Goal: Check status: Check status

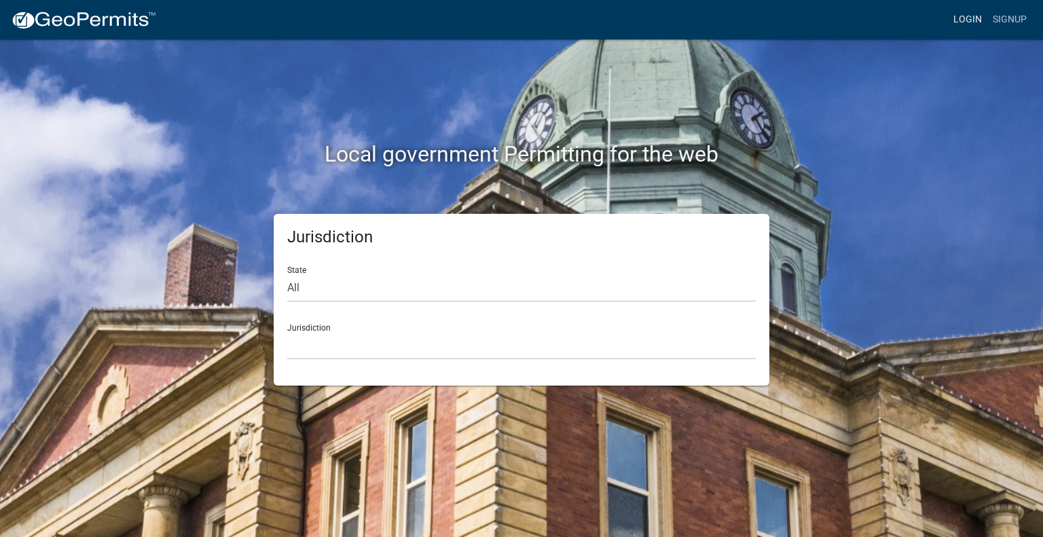
click at [967, 22] on link "Login" at bounding box center [967, 20] width 39 height 26
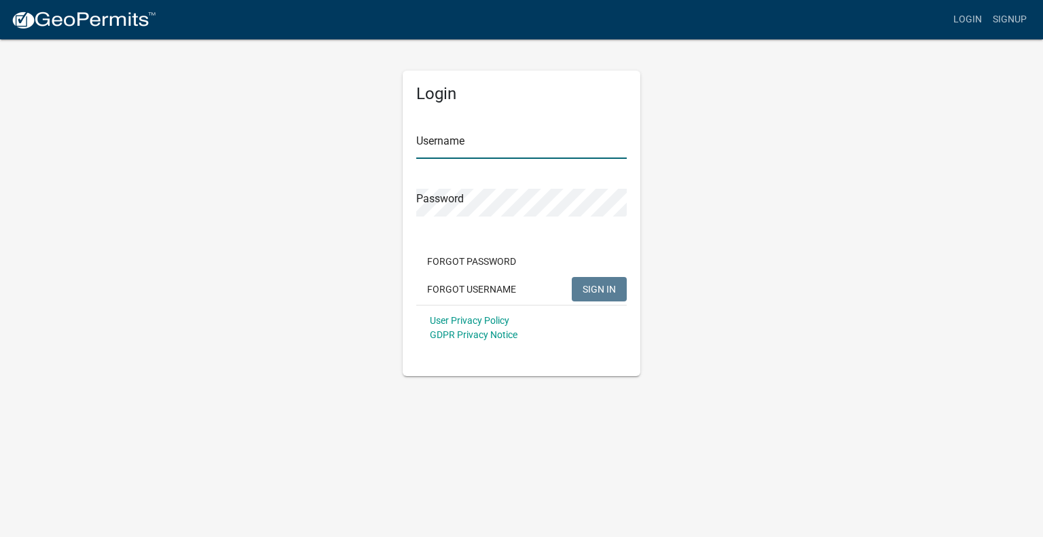
type input "abusko"
click at [611, 298] on button "SIGN IN" at bounding box center [599, 289] width 55 height 24
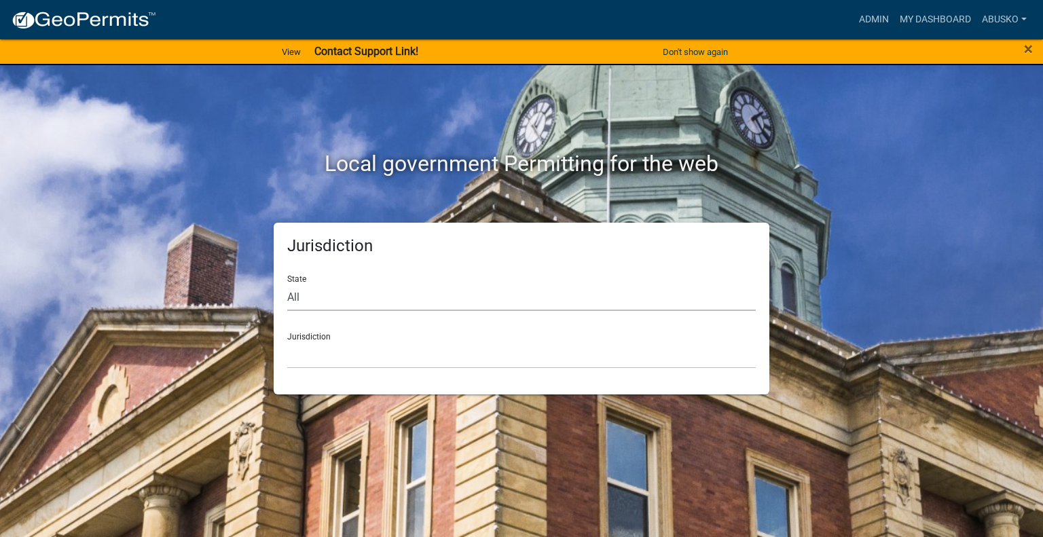
click at [470, 294] on select "All [US_STATE] [US_STATE] [US_STATE] [US_STATE] [US_STATE] [US_STATE] [US_STATE…" at bounding box center [521, 297] width 468 height 28
select select "[US_STATE]"
click at [287, 283] on select "All [US_STATE] [US_STATE] [US_STATE] [US_STATE] [US_STATE] [US_STATE] [US_STATE…" at bounding box center [521, 297] width 468 height 28
click at [375, 352] on select "[GEOGRAPHIC_DATA], [US_STATE] [GEOGRAPHIC_DATA], [US_STATE] [GEOGRAPHIC_DATA], …" at bounding box center [521, 355] width 468 height 28
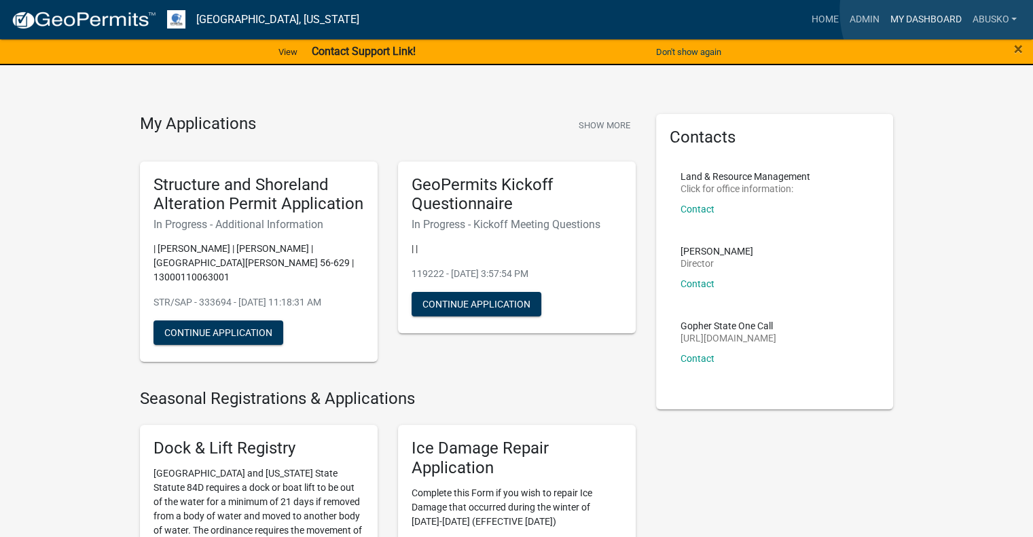
click at [942, 11] on link "My Dashboard" at bounding box center [925, 20] width 82 height 26
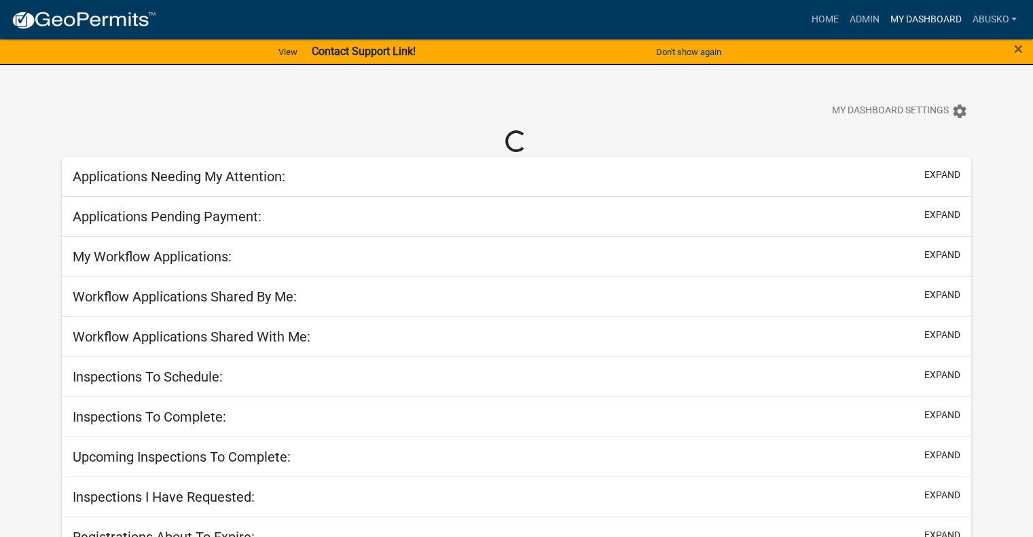
select select "1: 25"
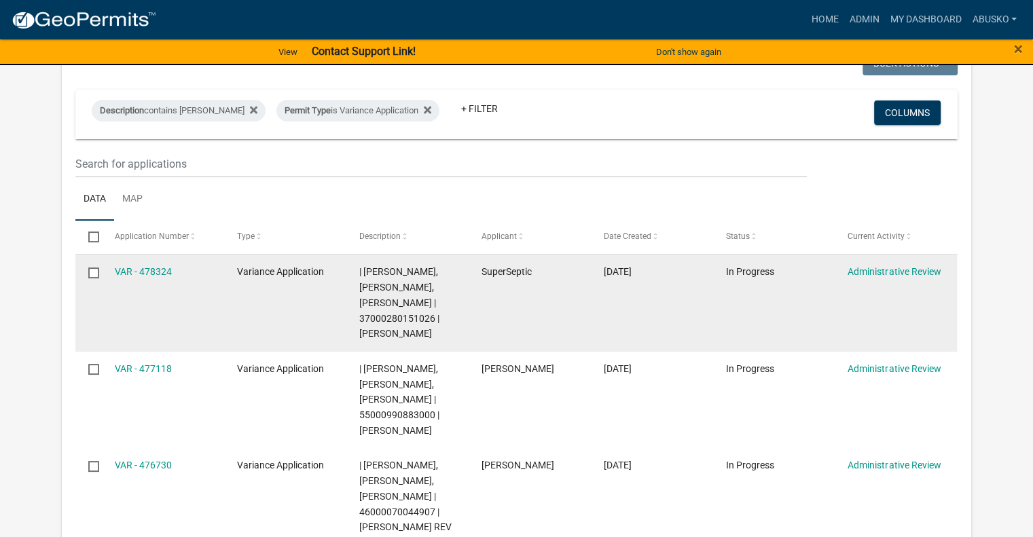
scroll to position [204, 0]
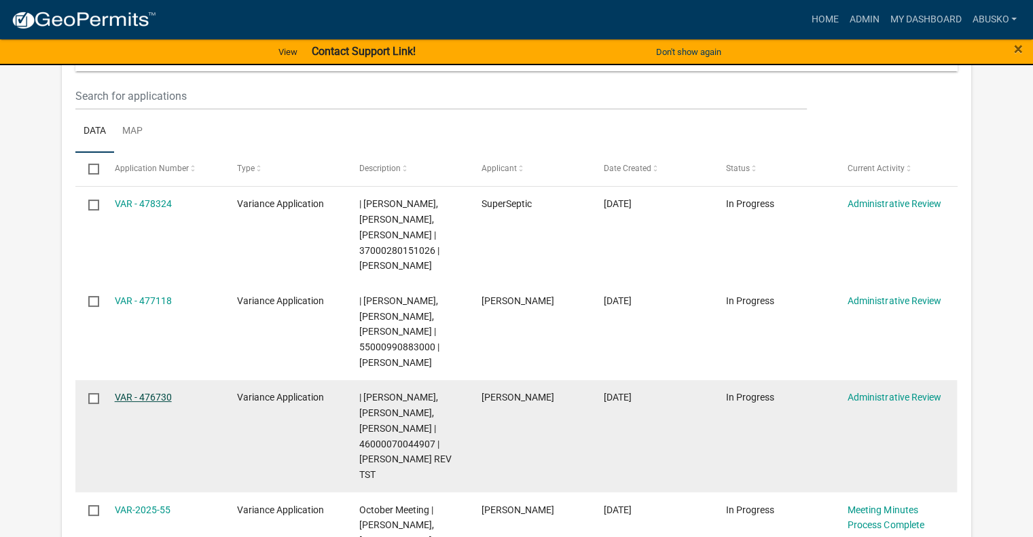
click at [149, 397] on link "VAR - 476730" at bounding box center [143, 397] width 57 height 11
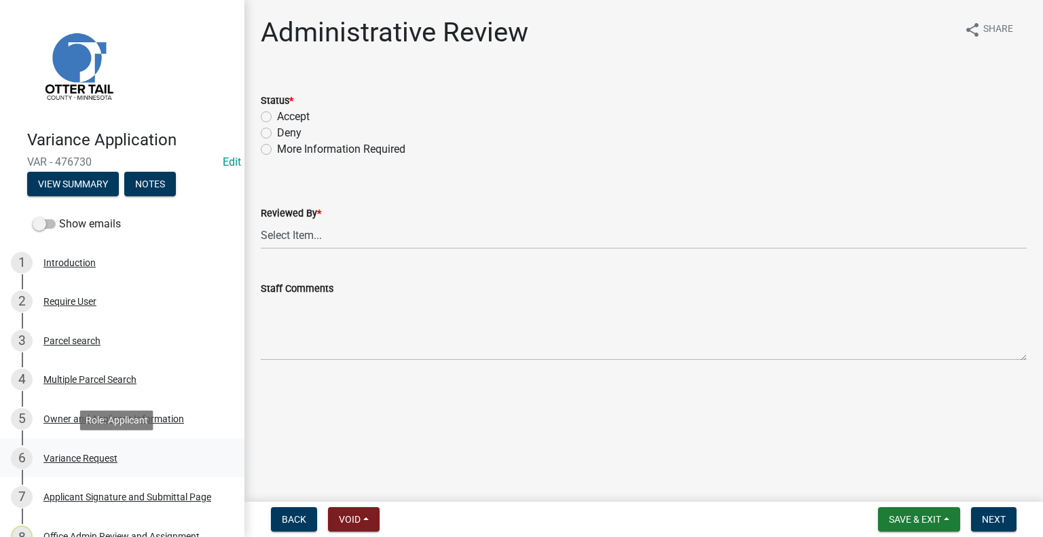
click at [103, 457] on div "Variance Request" at bounding box center [80, 459] width 74 height 10
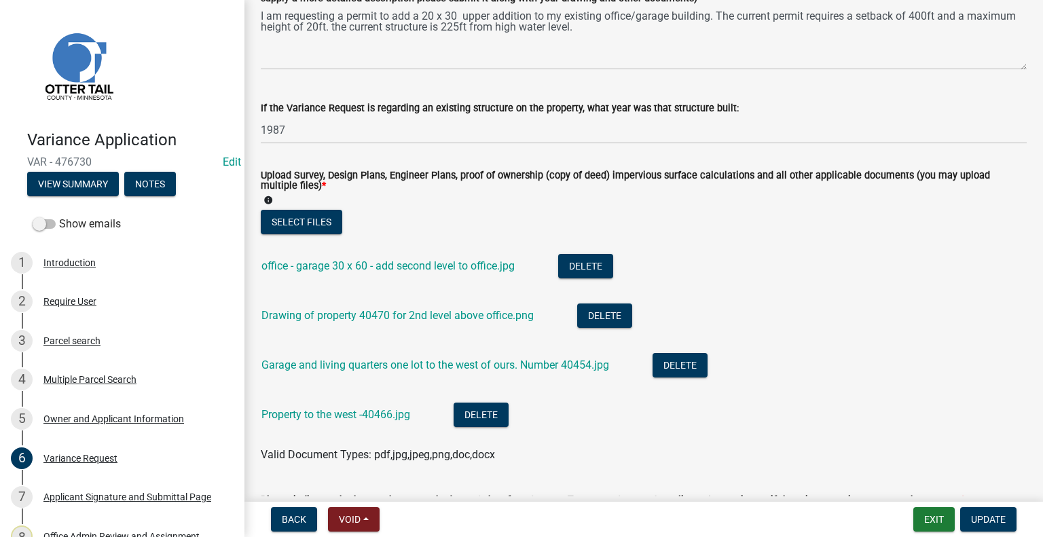
scroll to position [407, 0]
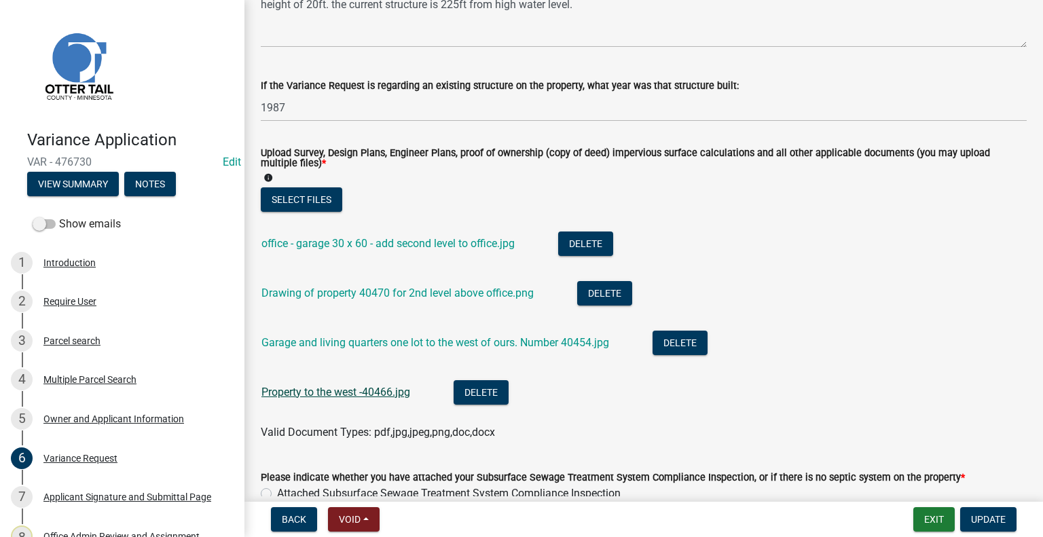
click at [316, 392] on link "Property to the west -40466.jpg" at bounding box center [335, 392] width 149 height 13
click at [339, 340] on link "Garage and living quarters one lot to the west of ours. Number 40454.jpg" at bounding box center [435, 342] width 348 height 13
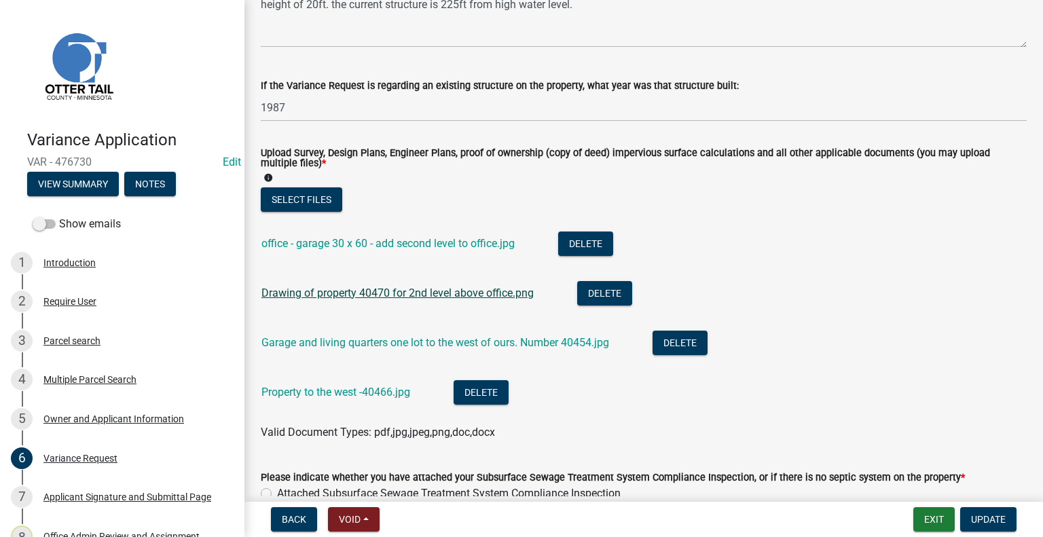
click at [386, 296] on link "Drawing of property 40470 for 2nd level above office.png" at bounding box center [397, 293] width 272 height 13
click at [352, 244] on link "office - garage 30 x 60 - add second level to office.jpg" at bounding box center [387, 243] width 253 height 13
click at [79, 341] on div "Parcel search" at bounding box center [71, 341] width 57 height 10
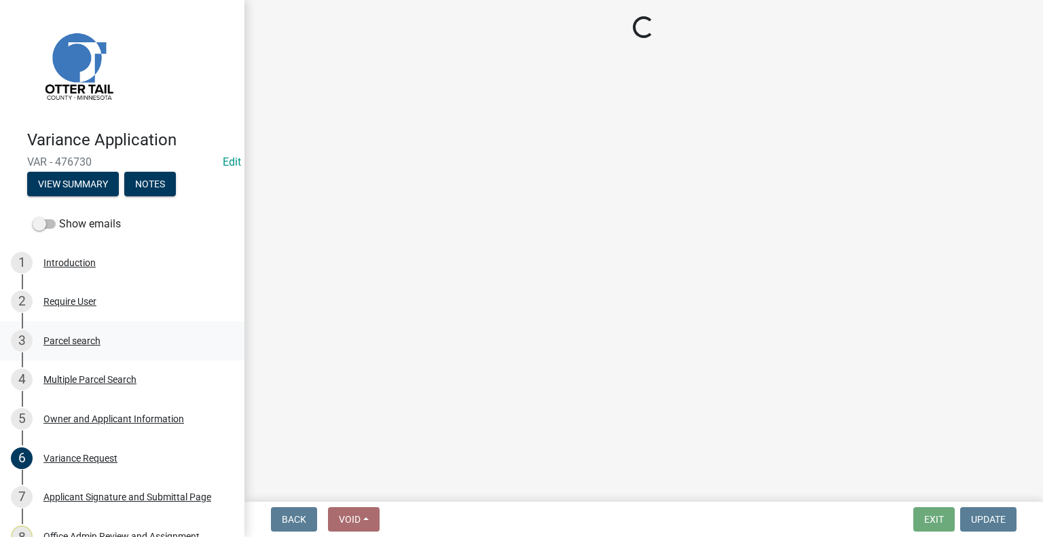
scroll to position [0, 0]
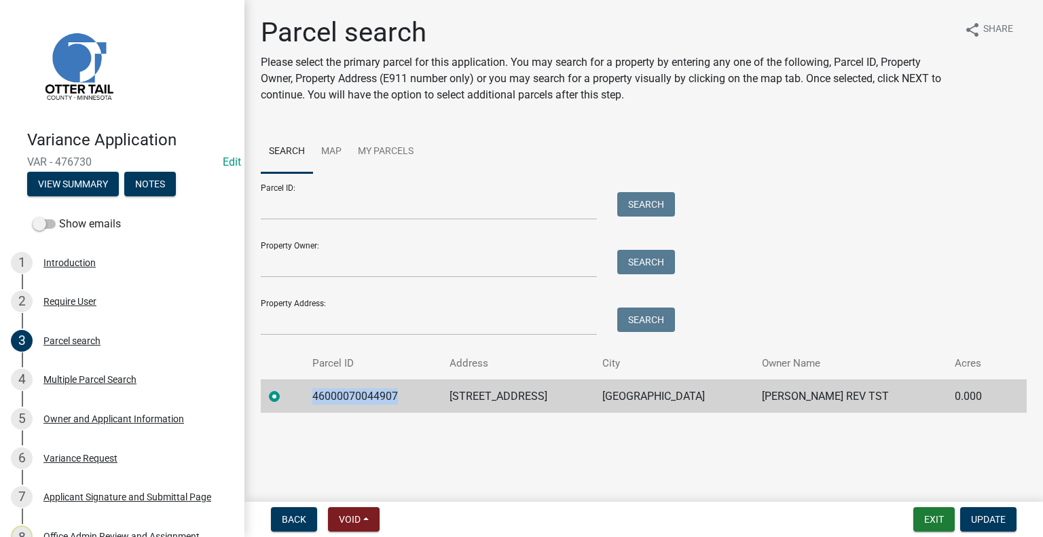
drag, startPoint x: 412, startPoint y: 396, endPoint x: 317, endPoint y: 389, distance: 95.3
click at [317, 389] on td "46000070044907" at bounding box center [372, 396] width 136 height 33
copy td "46000070044907"
click at [81, 456] on div "Variance Request" at bounding box center [80, 459] width 74 height 10
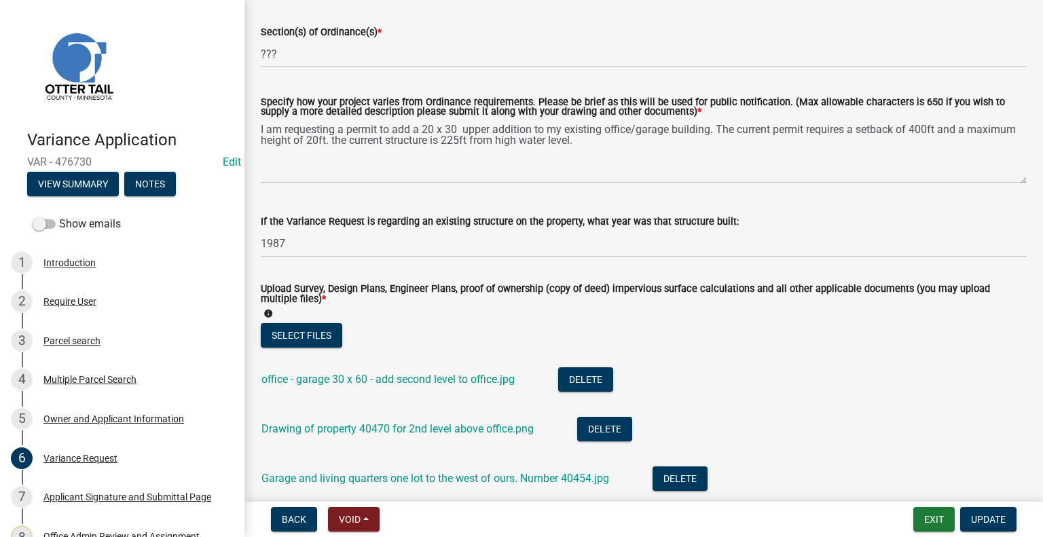
scroll to position [339, 0]
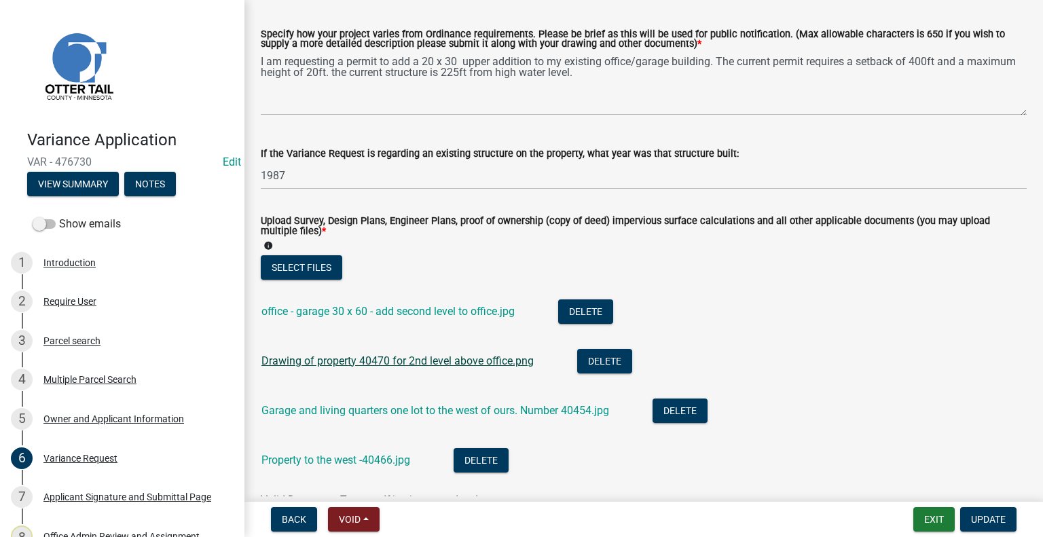
click at [394, 365] on link "Drawing of property 40470 for 2nd level above office.png" at bounding box center [397, 360] width 272 height 13
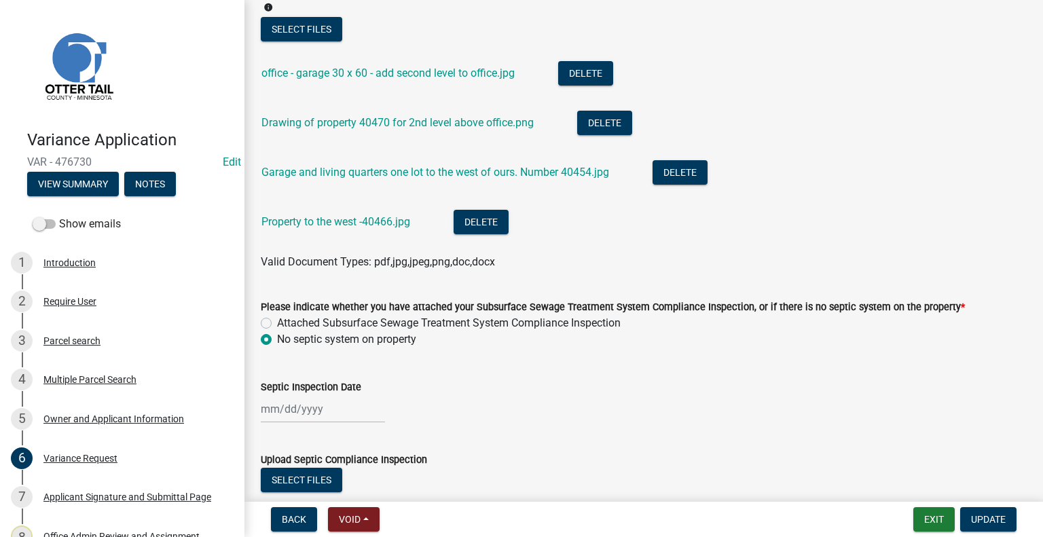
scroll to position [540, 0]
